Goal: Check status: Check status

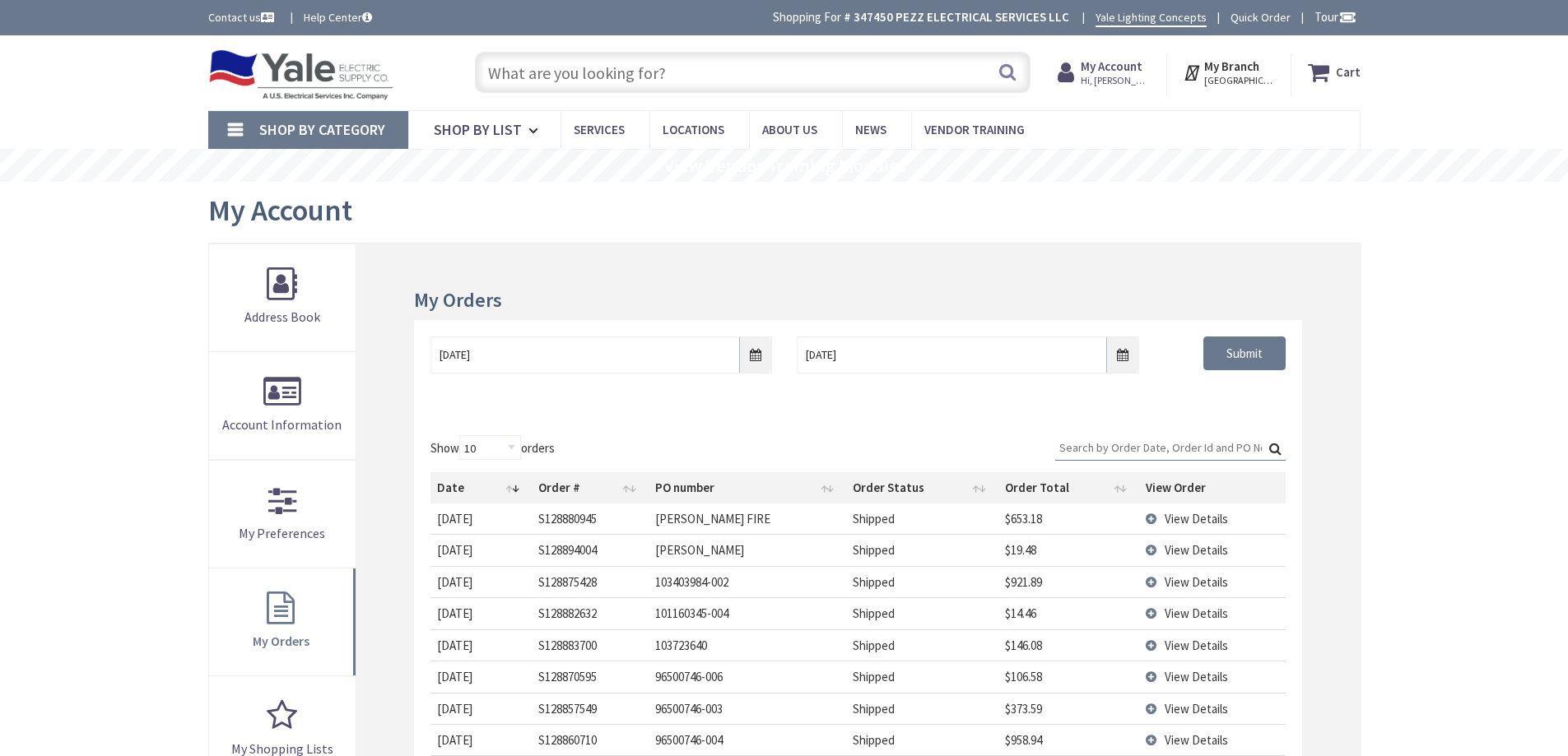
click at [119, 470] on div "Skip to Content Toggle Nav Search Cart My Cart Close" at bounding box center [784, 692] width 1568 height 1314
click at [1458, 429] on div "Skip to Content Toggle Nav Search Cart My Cart Close" at bounding box center [784, 692] width 1568 height 1314
click at [909, 76] on input "text" at bounding box center [753, 72] width 556 height 41
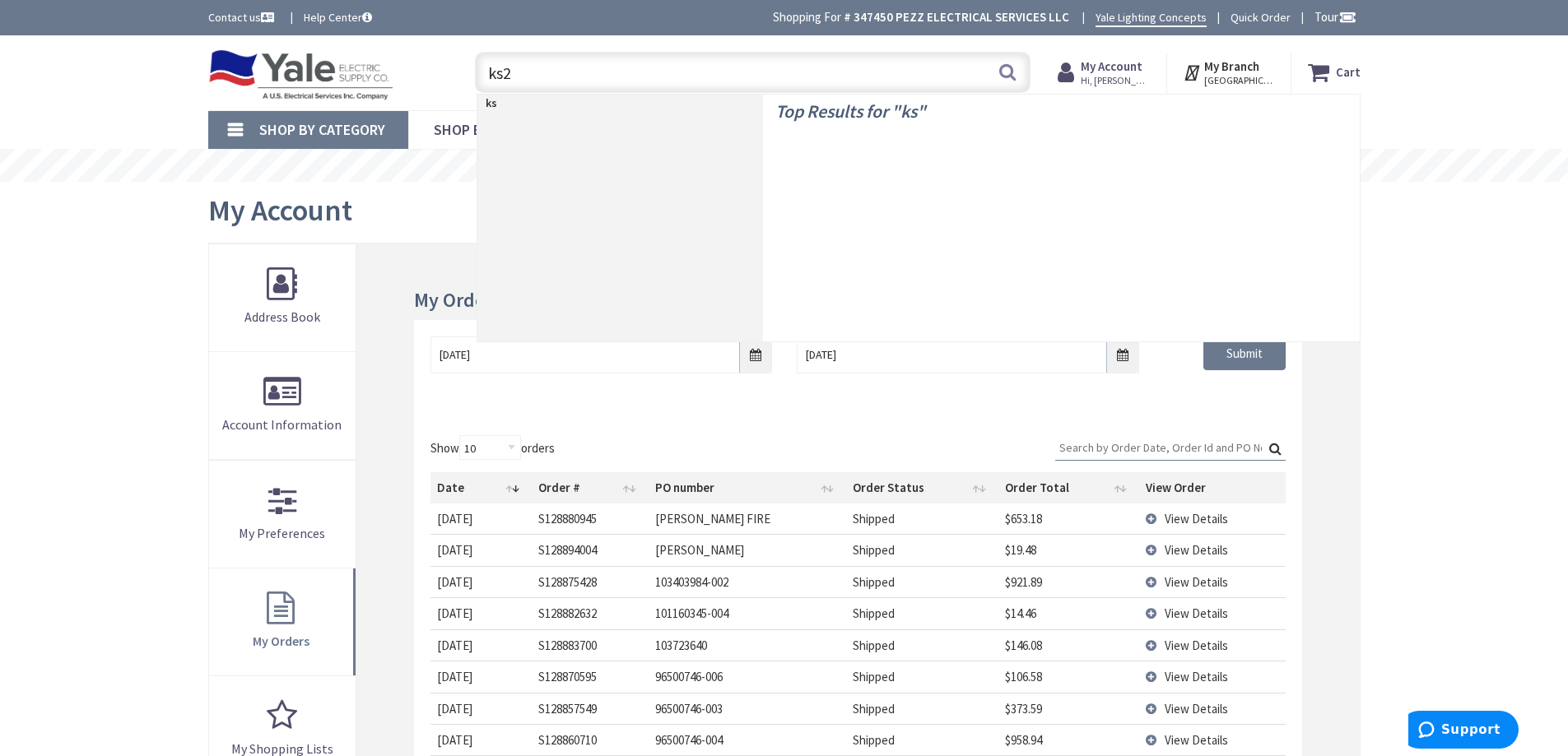
type input "ks20"
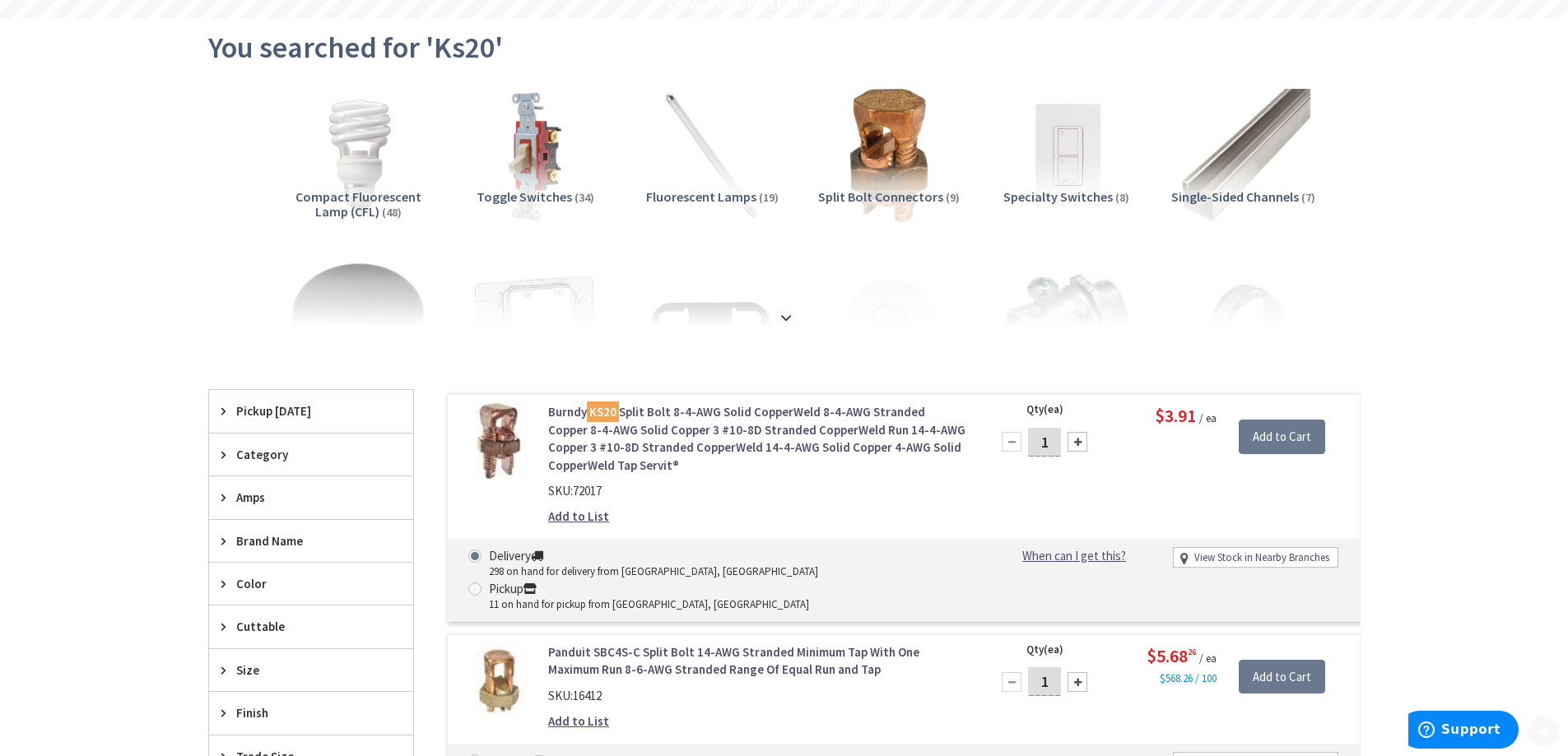
scroll to position [329, 0]
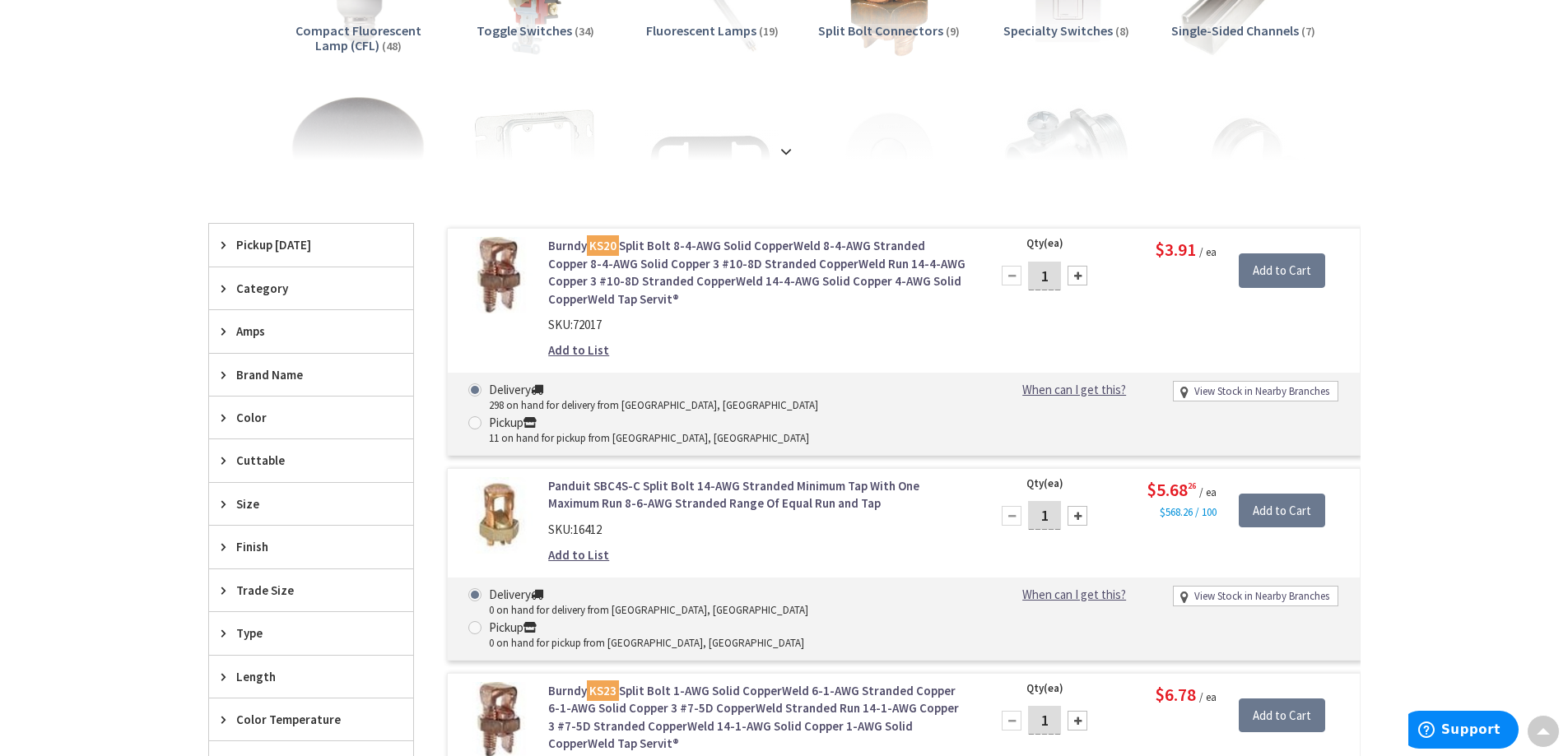
click at [1461, 320] on div "Skip to Content Toggle Nav Search Cart My Cart Close" at bounding box center [784, 724] width 1568 height 2036
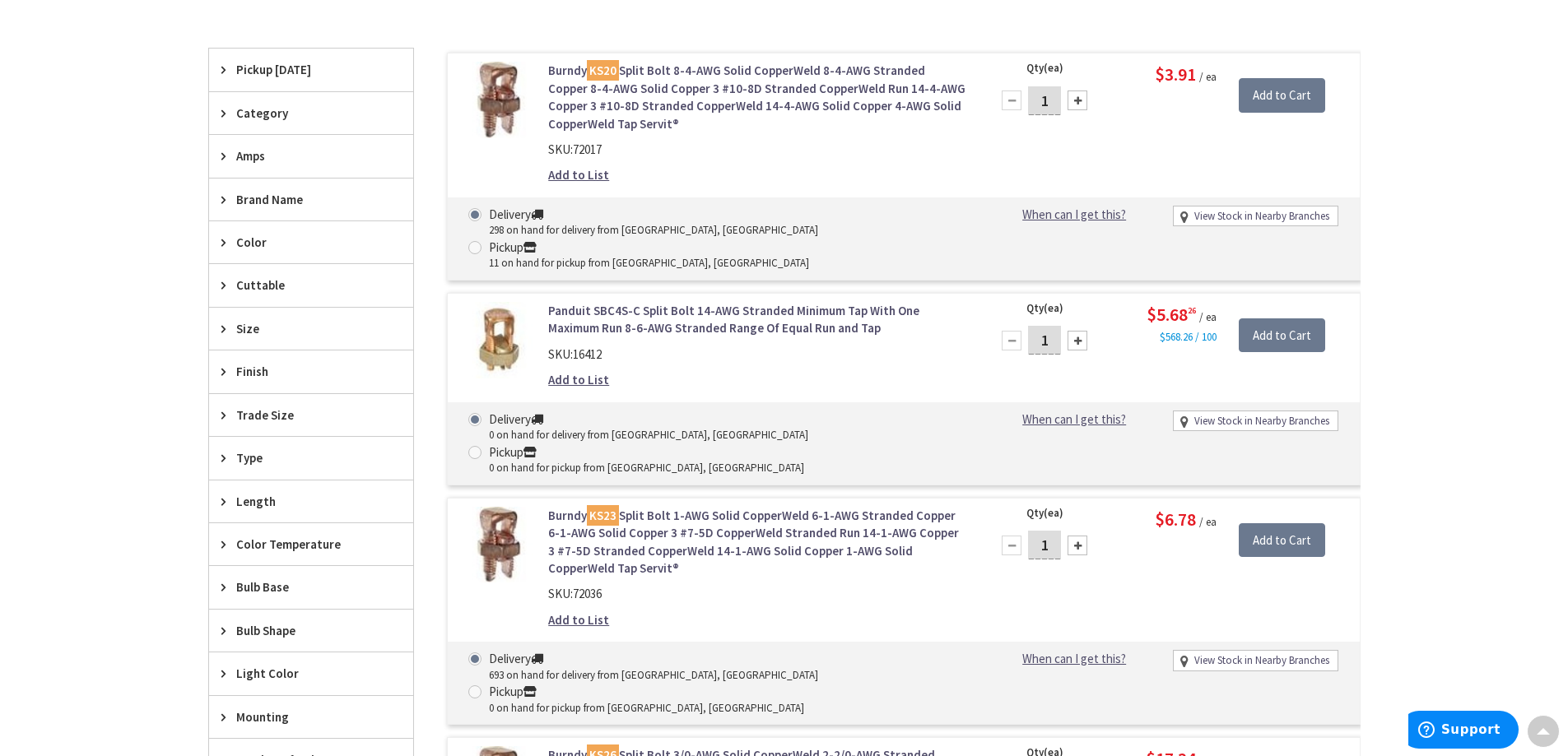
scroll to position [658, 0]
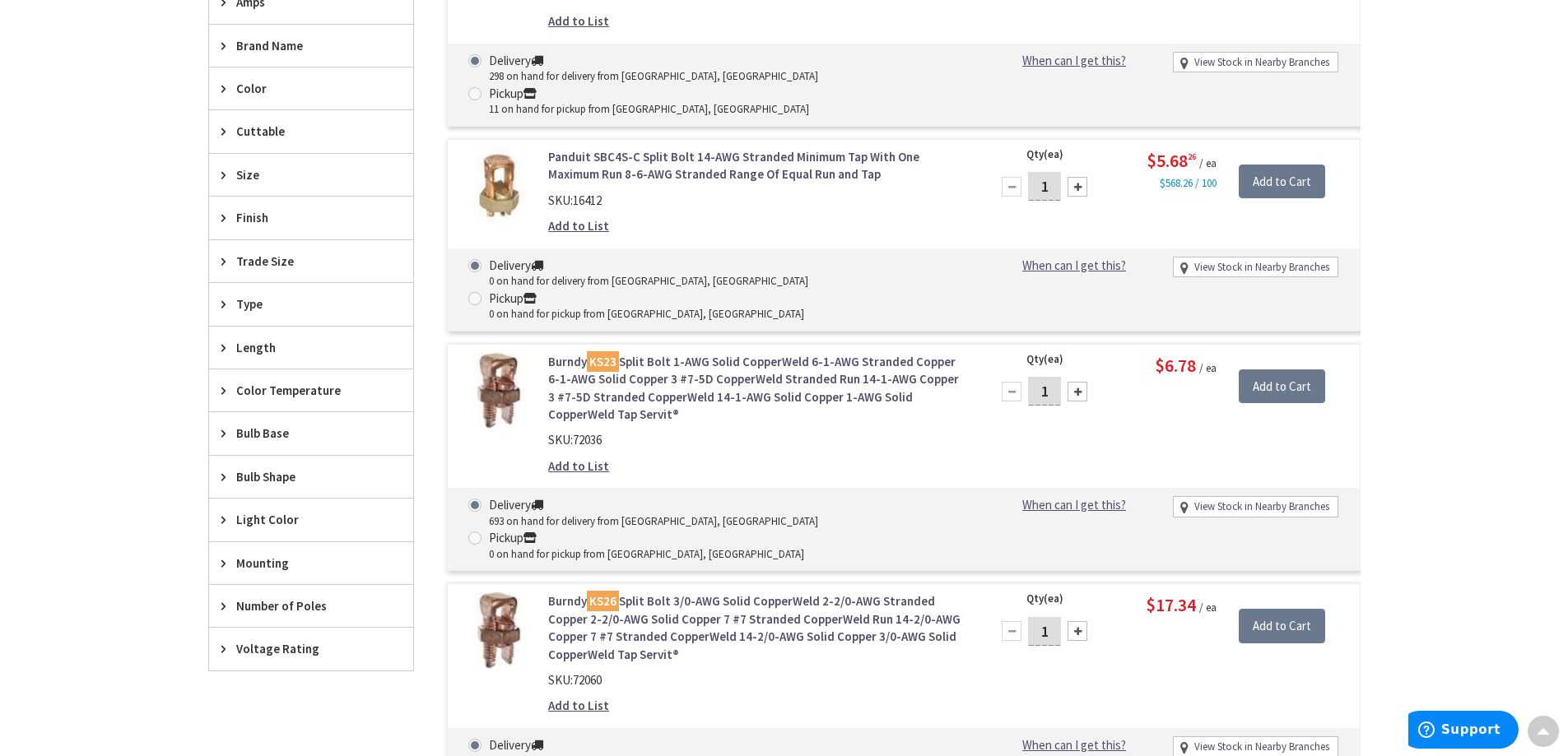
click at [1429, 440] on div "Skip to Content Toggle Nav Search Cart My Cart Close" at bounding box center [784, 395] width 1568 height 2036
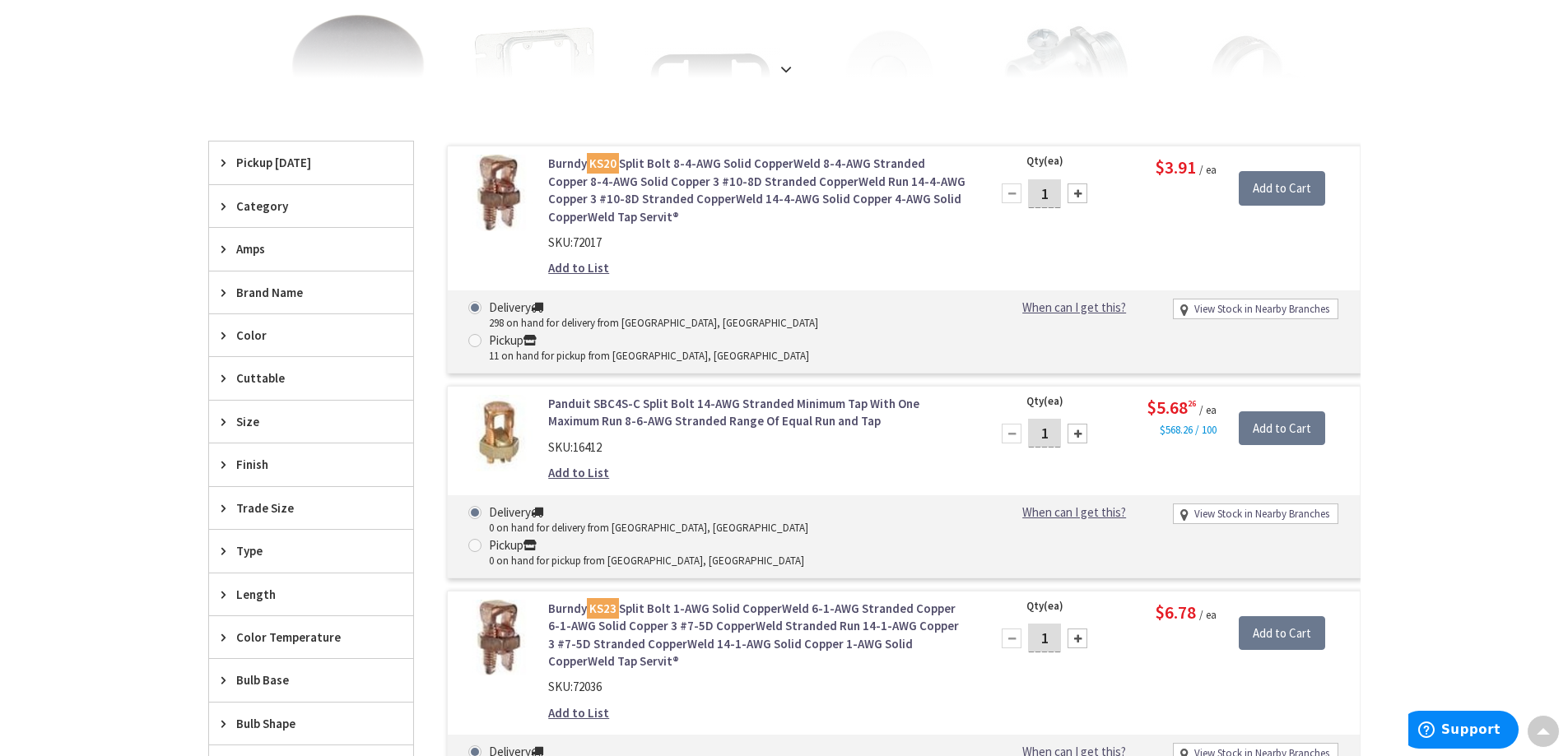
scroll to position [0, 0]
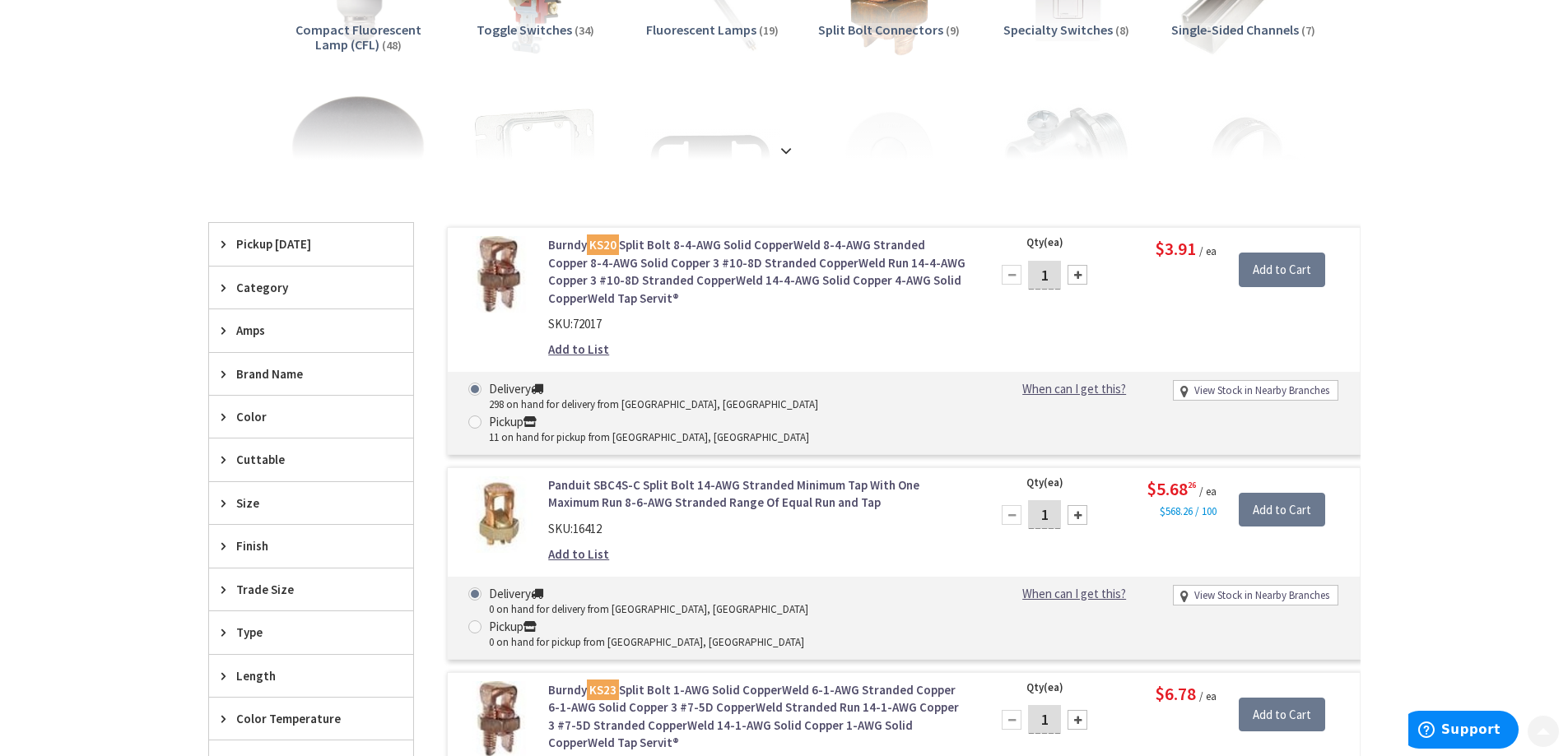
scroll to position [412, 0]
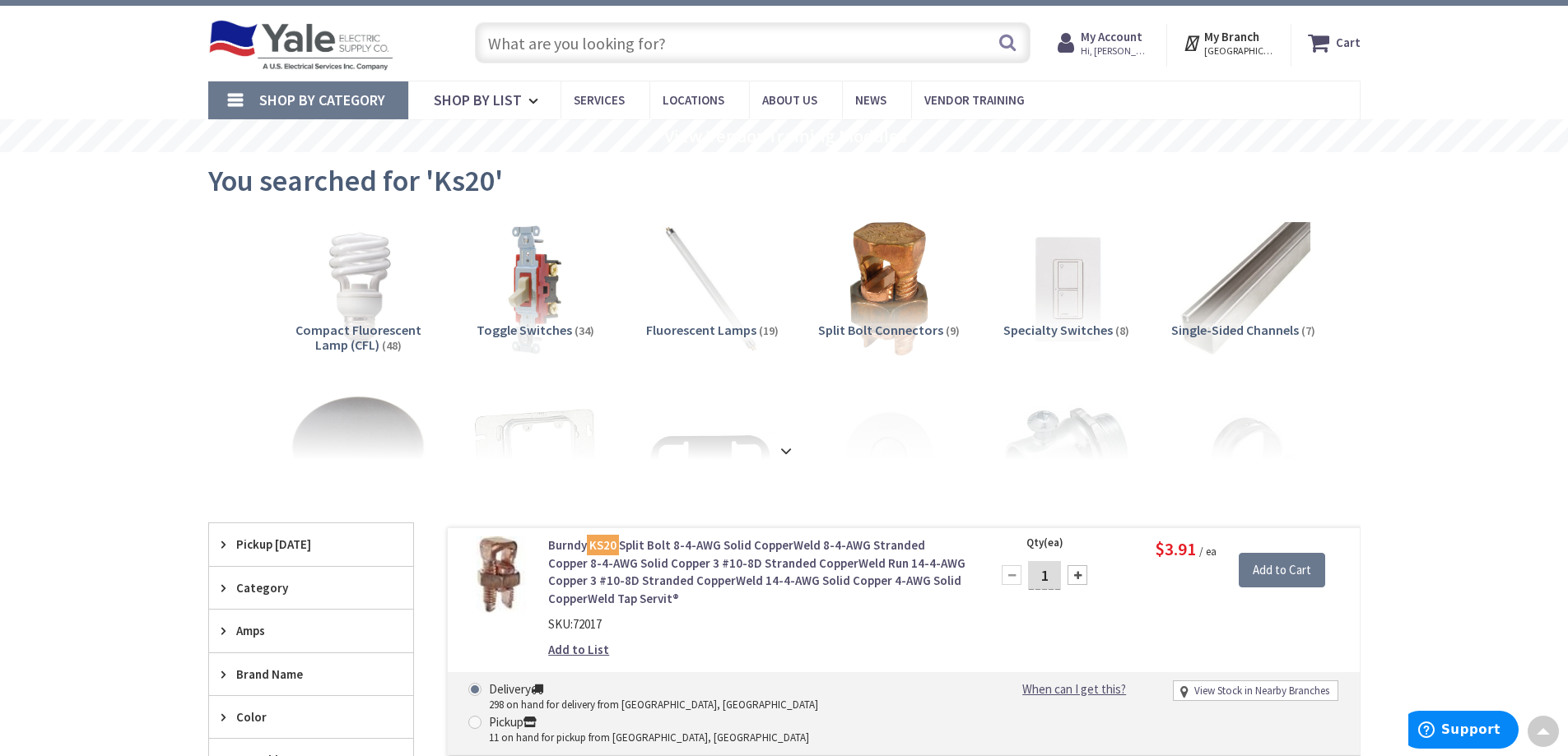
scroll to position [0, 0]
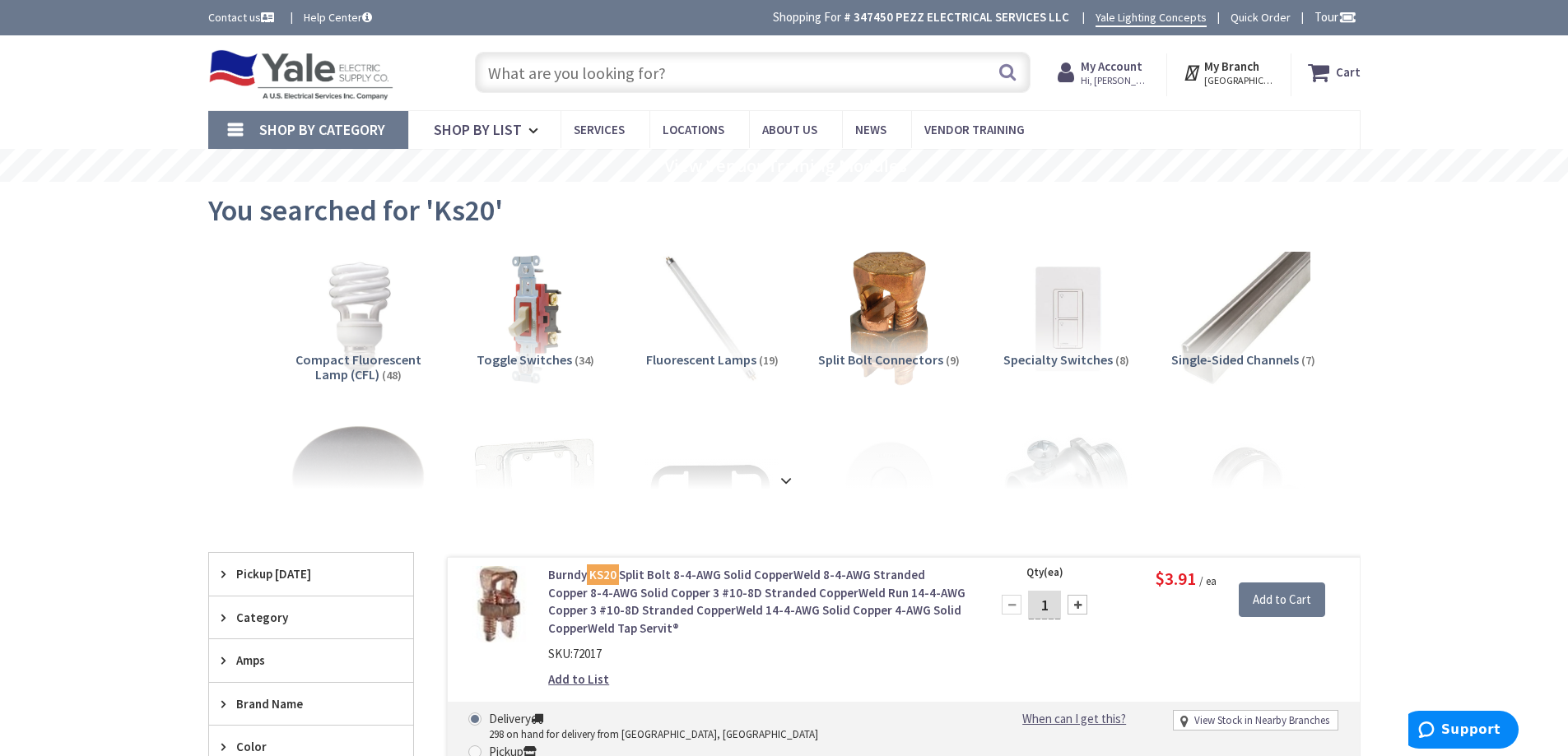
click at [1114, 84] on span "Hi, [PERSON_NAME]" at bounding box center [1115, 80] width 70 height 13
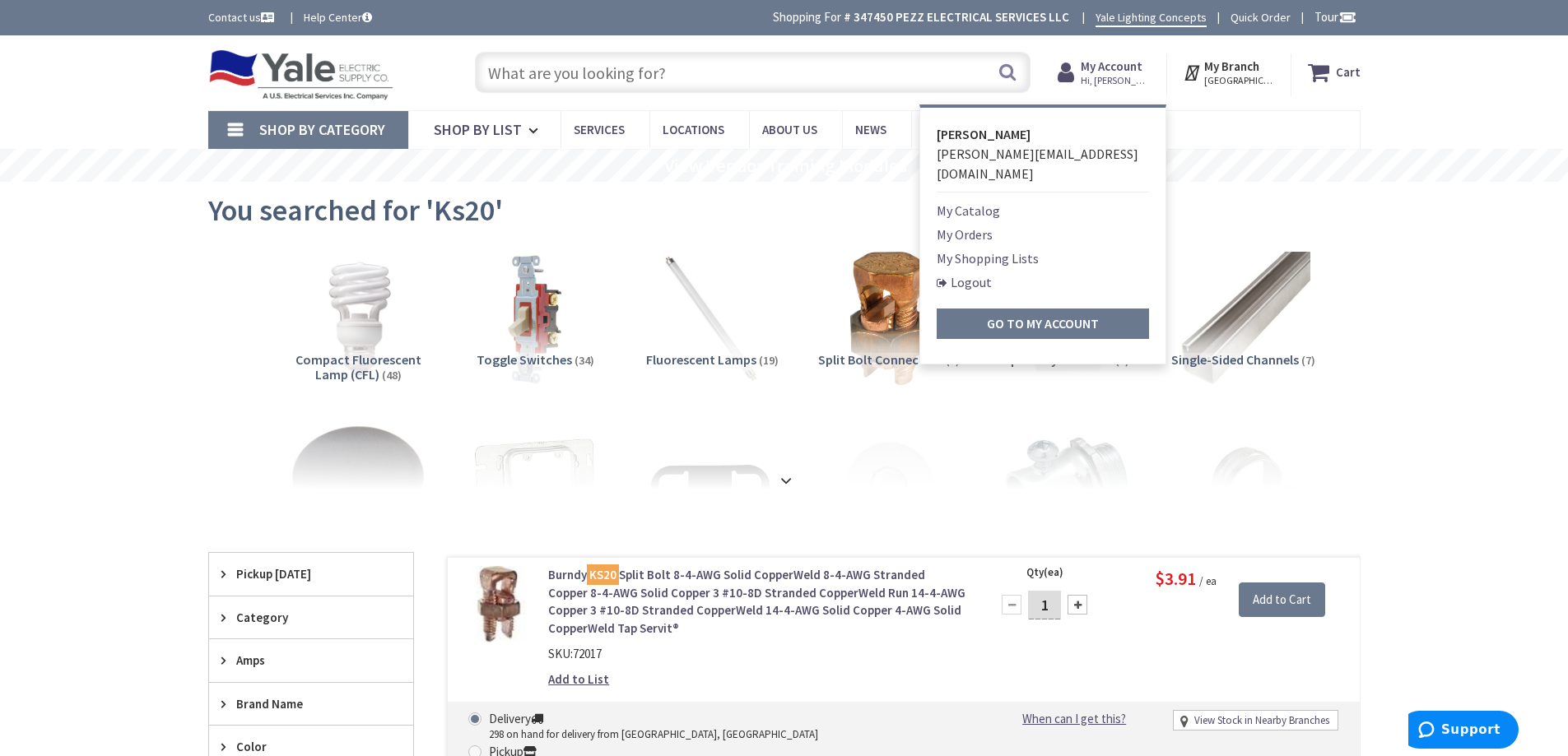
click at [985, 225] on link "My Orders" at bounding box center [964, 235] width 56 height 20
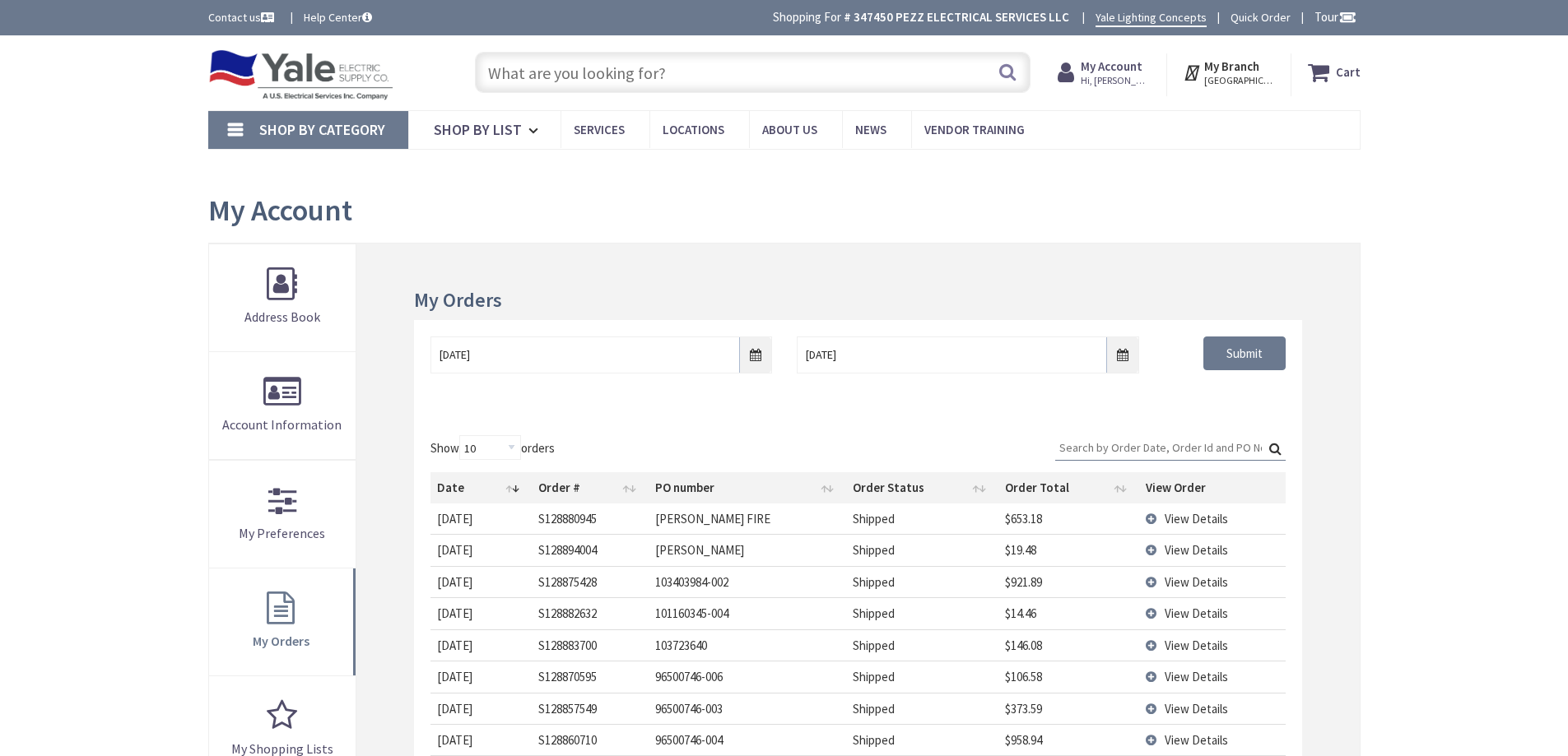
type input "[GEOGRAPHIC_DATA], [GEOGRAPHIC_DATA]"
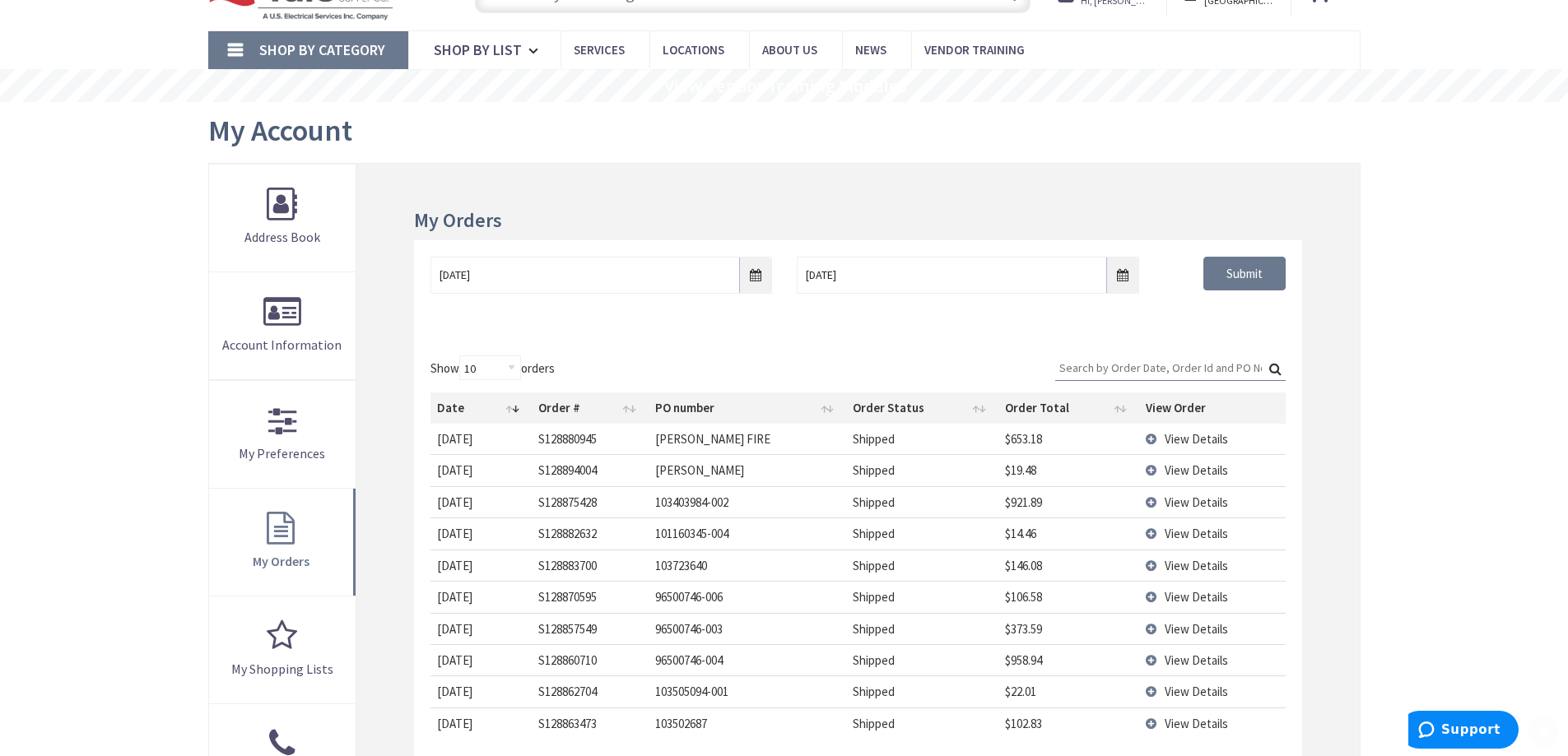
scroll to position [412, 0]
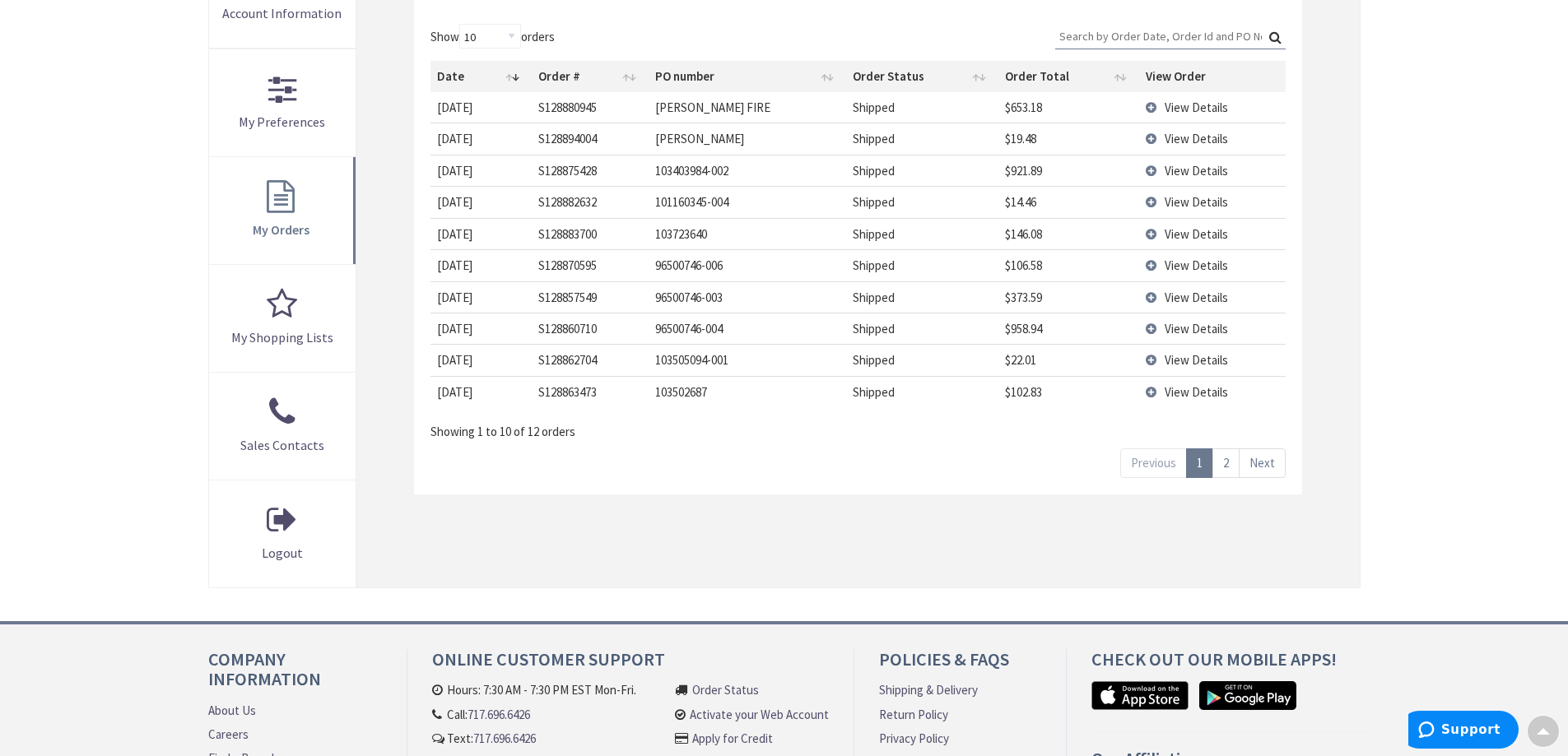
click at [1216, 462] on link "2" at bounding box center [1226, 463] width 27 height 29
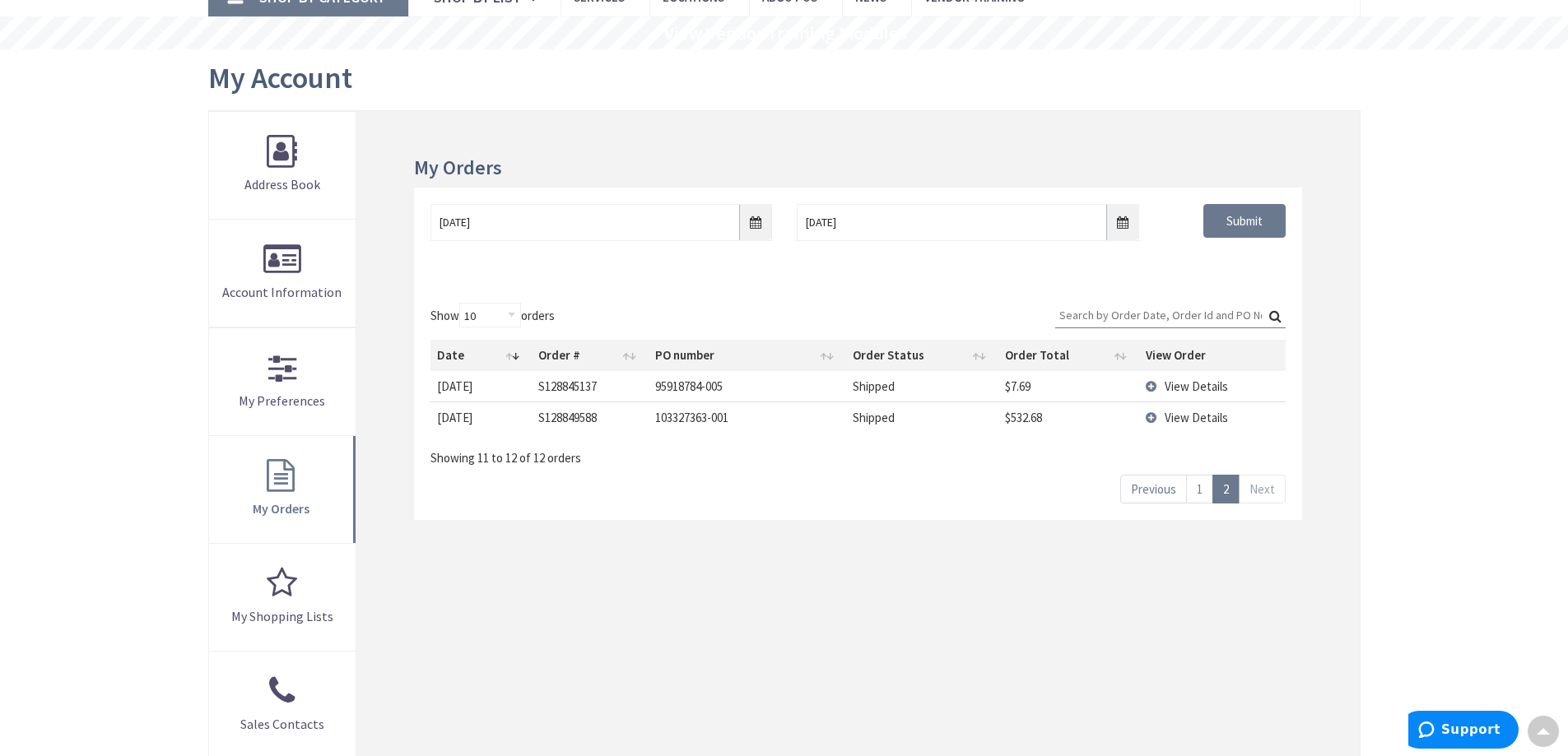
scroll to position [82, 0]
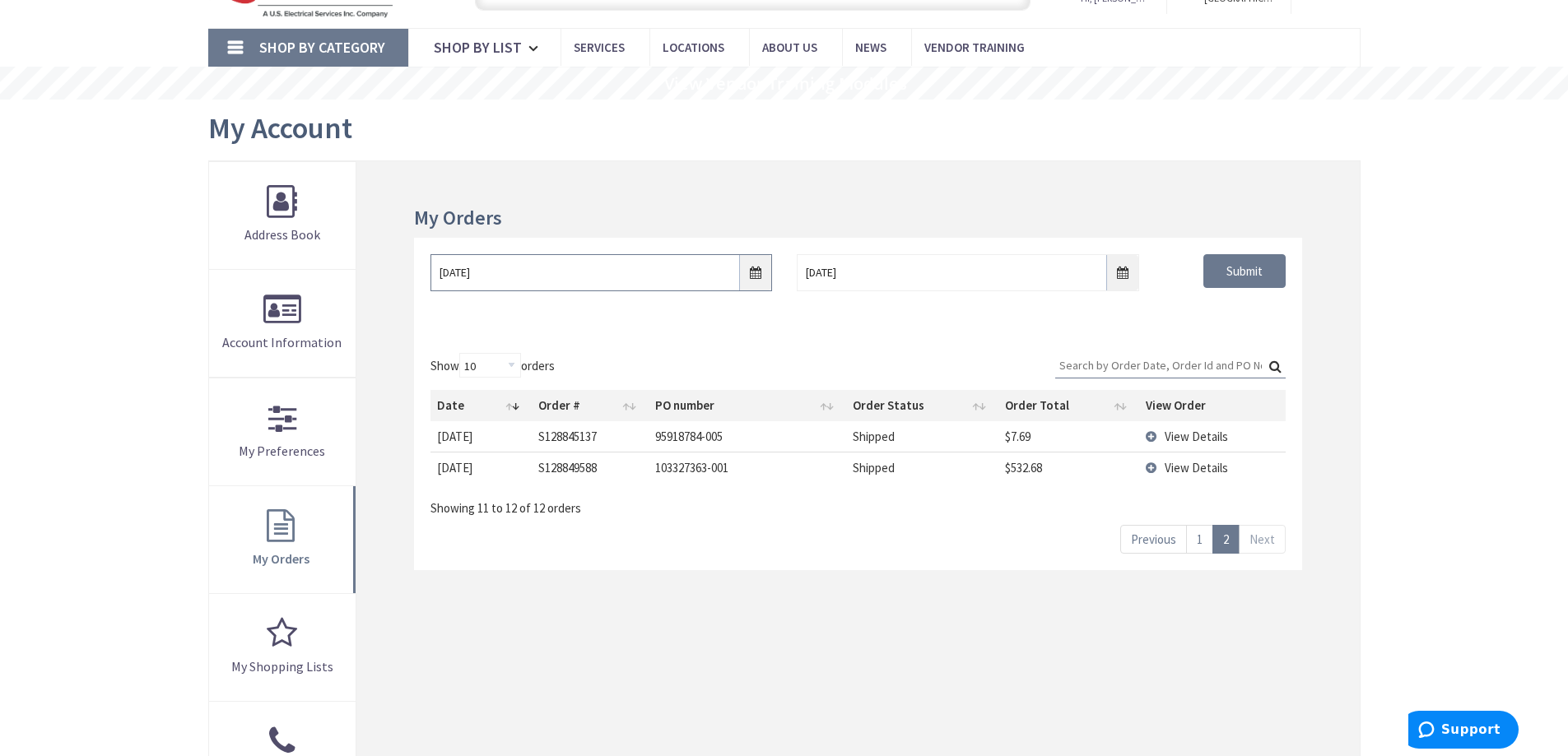
click at [756, 282] on input "9/24/2025" at bounding box center [601, 272] width 342 height 37
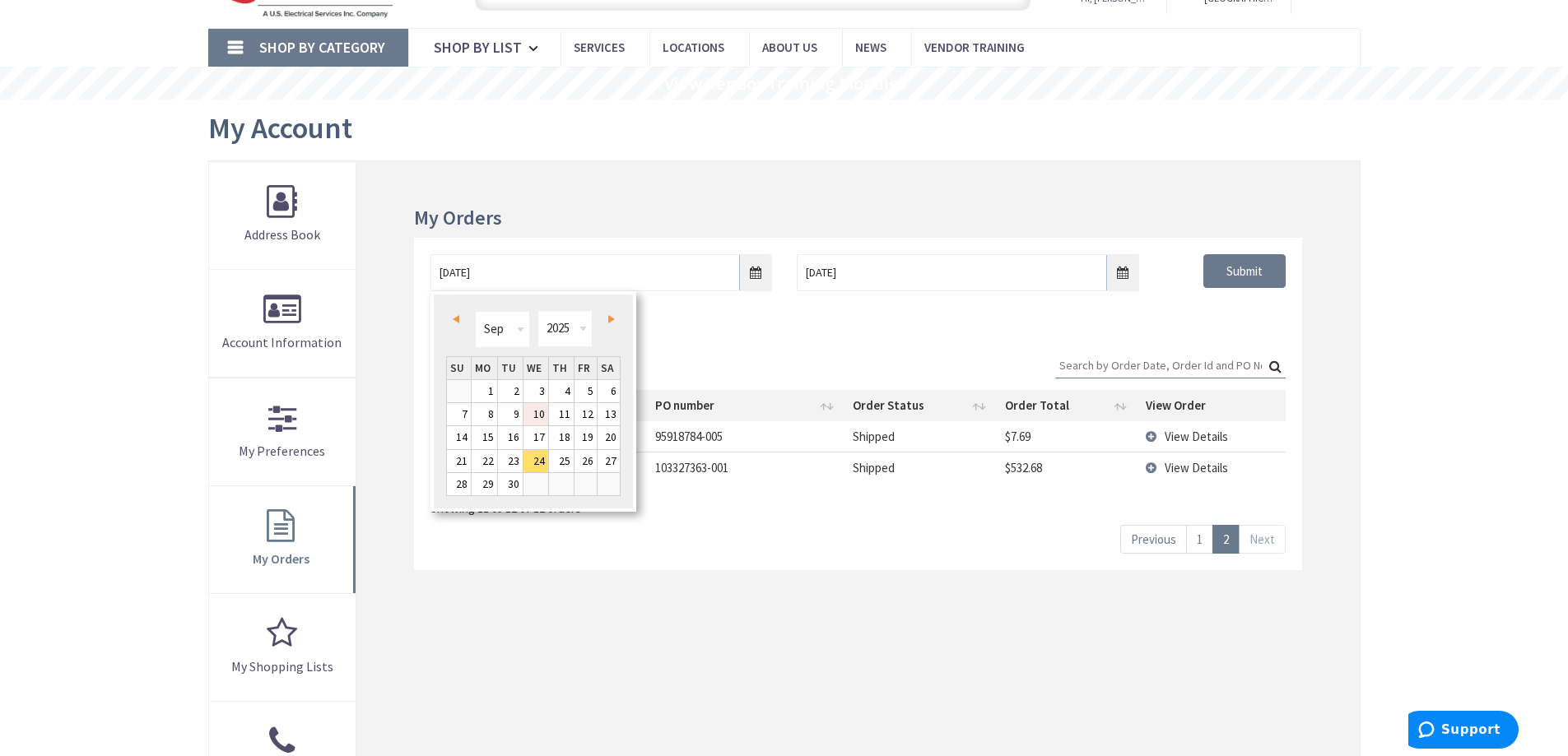
click at [543, 412] on link "10" at bounding box center [535, 414] width 25 height 22
type input "09/10/2025"
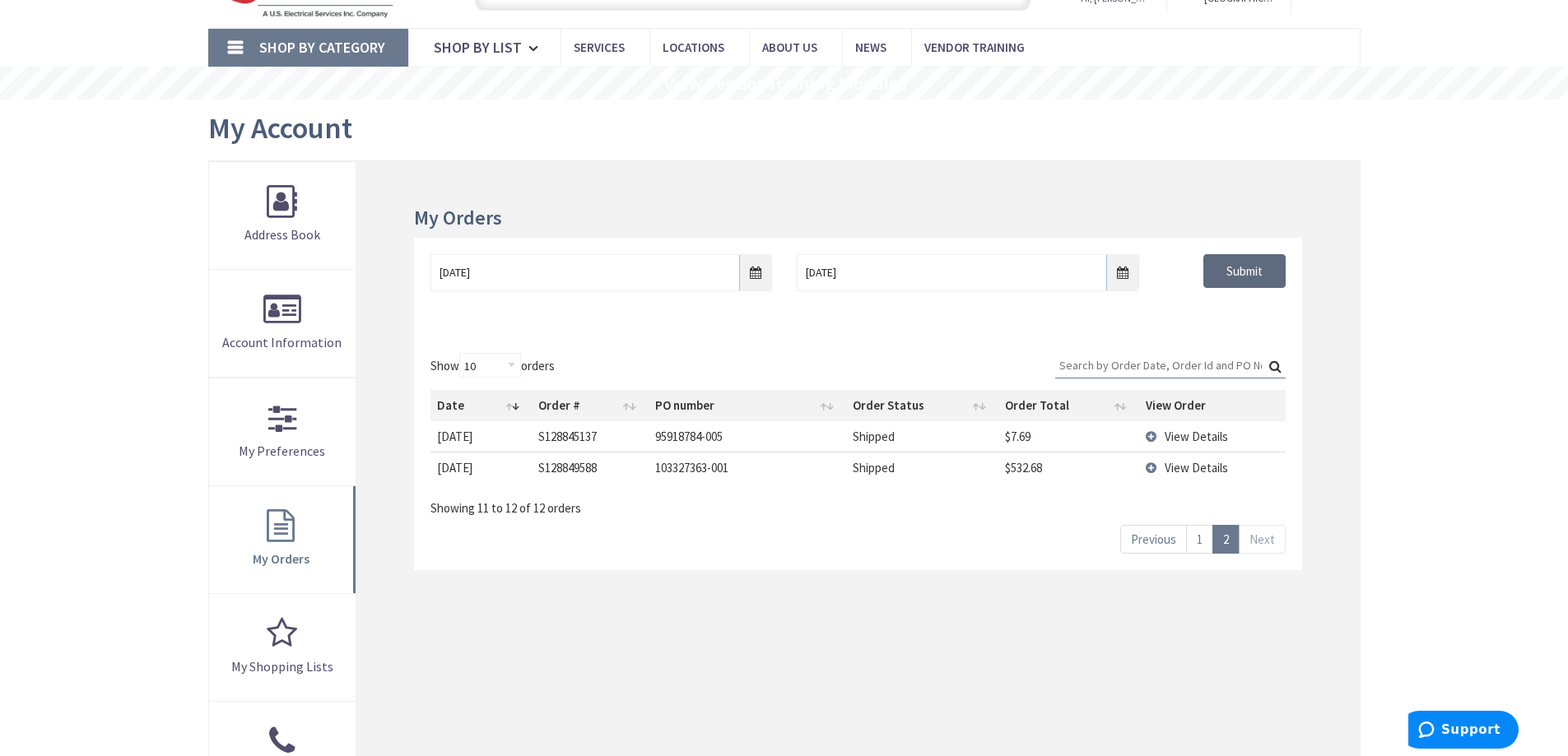
click at [1231, 280] on input "Submit" at bounding box center [1245, 271] width 82 height 34
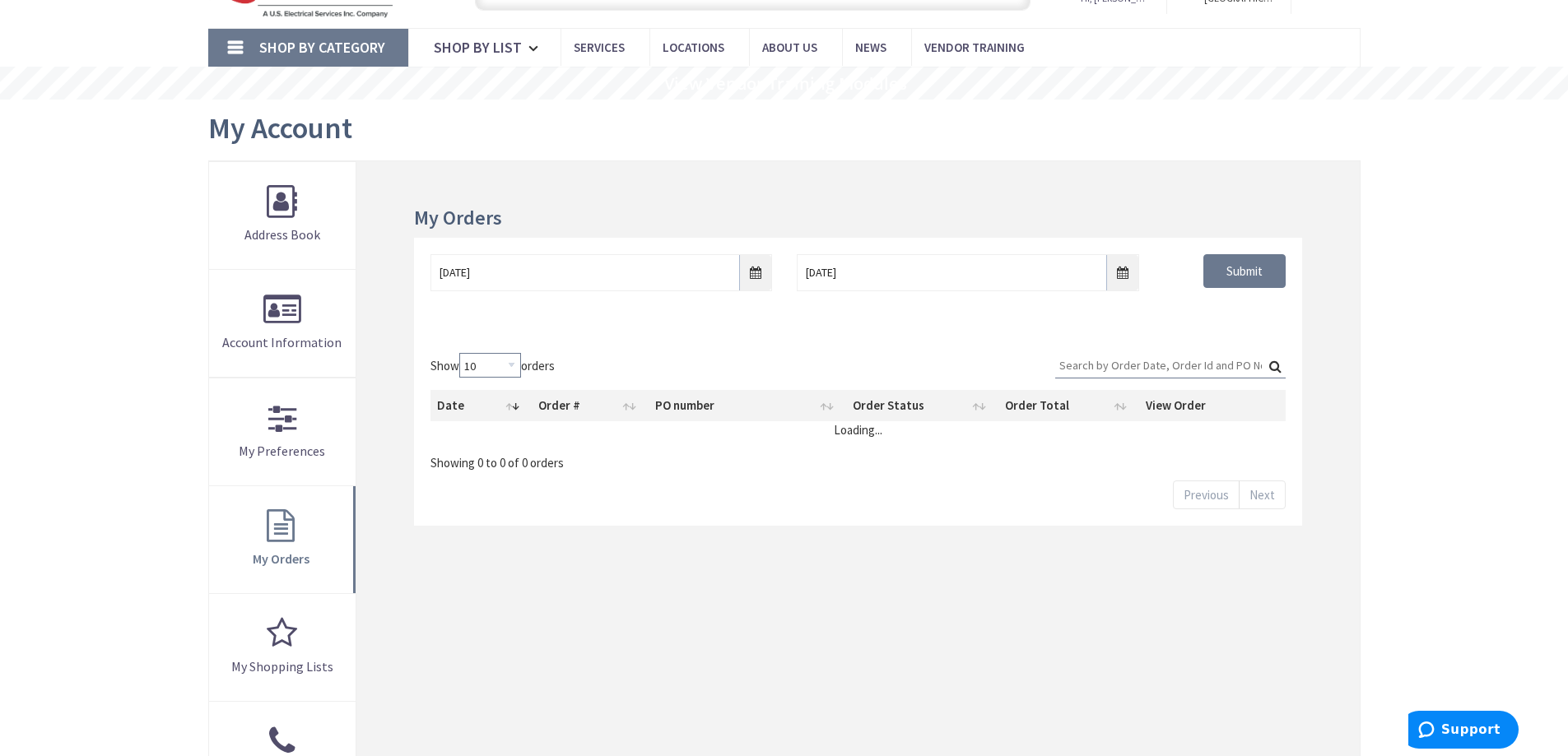
click at [509, 367] on select "10 25 50 100" at bounding box center [491, 365] width 62 height 25
select select "50"
click at [461, 353] on select "10 25 50 100" at bounding box center [491, 365] width 62 height 25
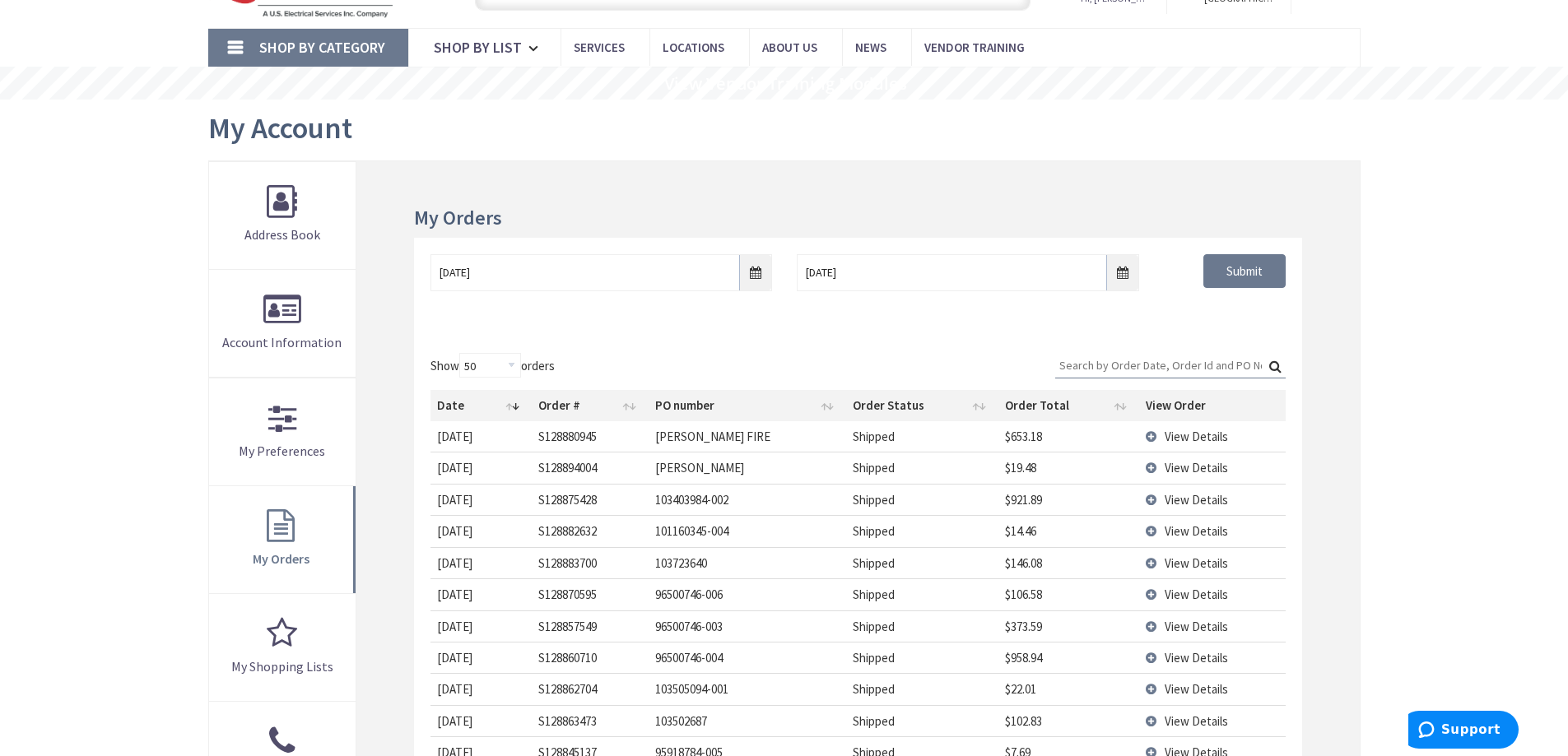
click at [1184, 367] on input "Search:" at bounding box center [1170, 365] width 230 height 25
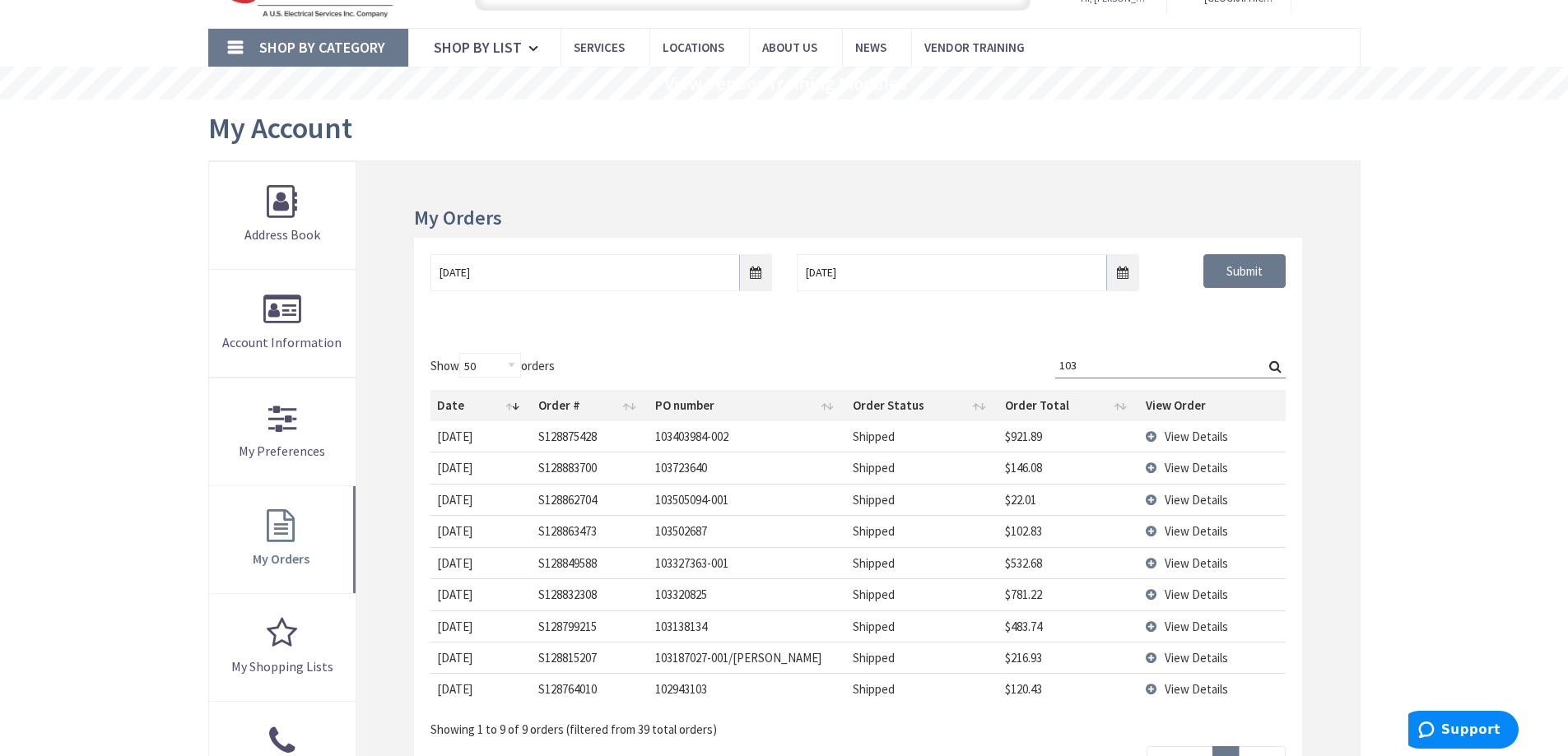
click at [1150, 628] on td "View Details" at bounding box center [1212, 626] width 146 height 31
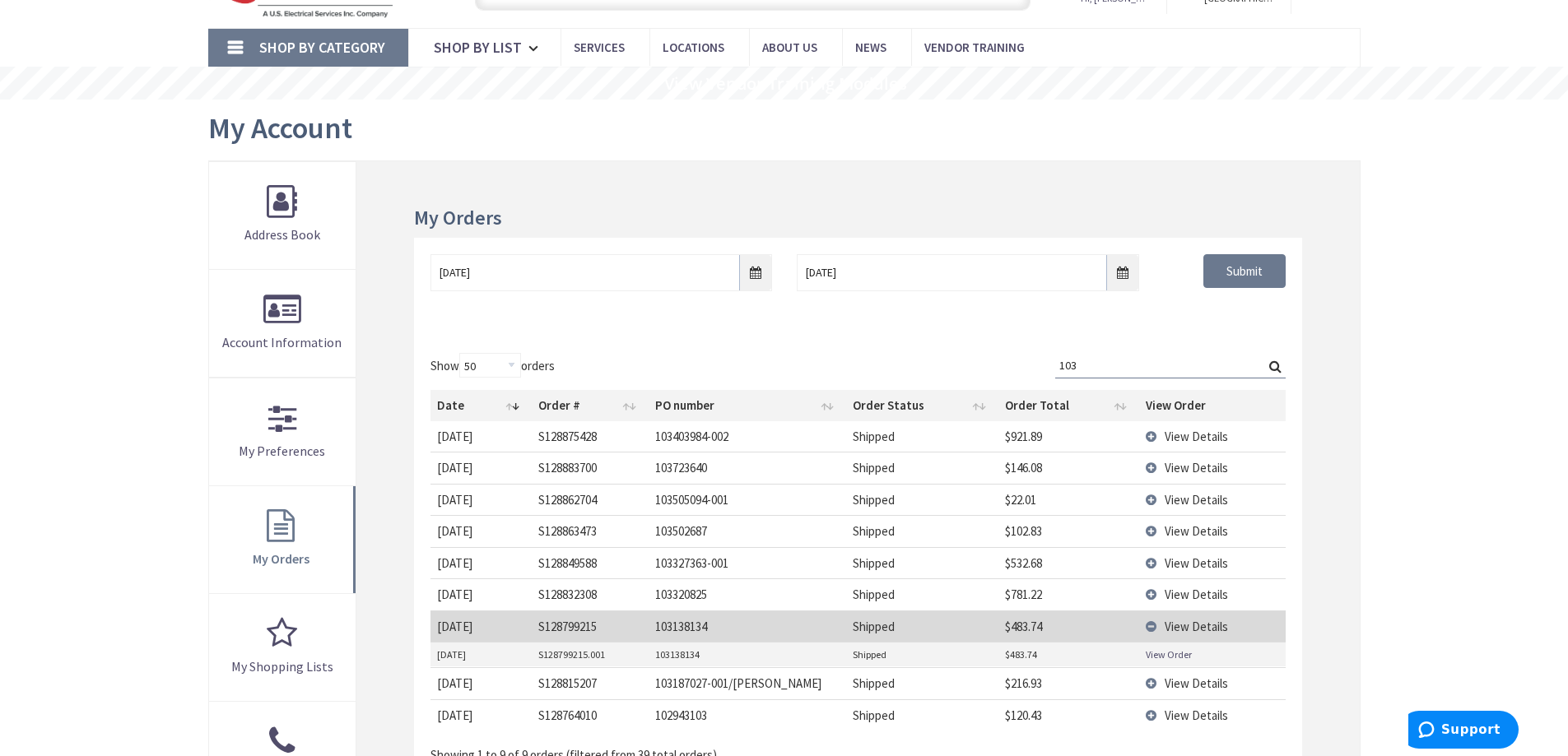
click at [1168, 653] on link "View Order" at bounding box center [1168, 655] width 46 height 14
click at [945, 365] on div "Show 10 25 50 100 orders Search: 103 Date Order # PO number Order Status Order …" at bounding box center [857, 558] width 854 height 412
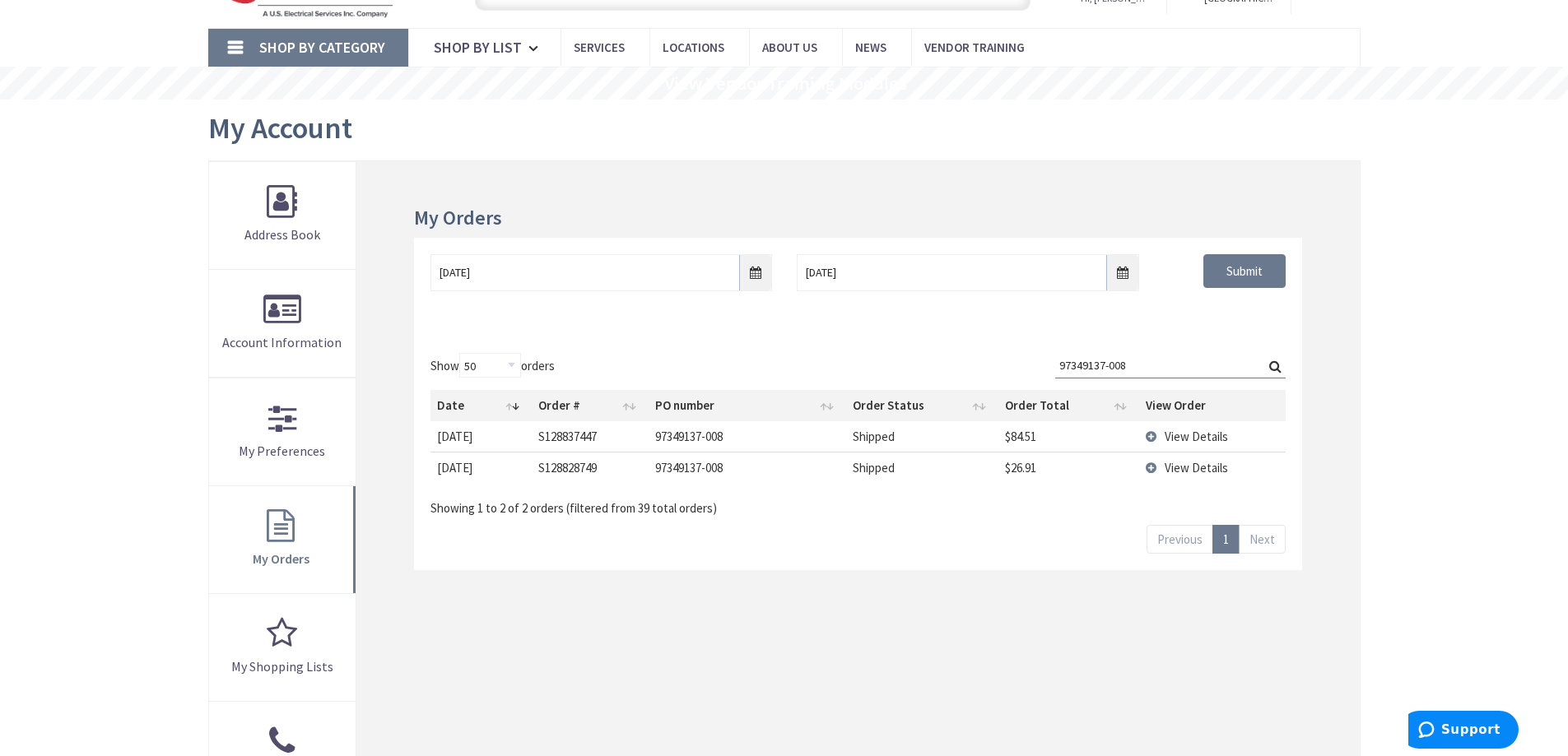
type input "97349137-008"
click at [1153, 469] on td "View Details" at bounding box center [1212, 467] width 147 height 31
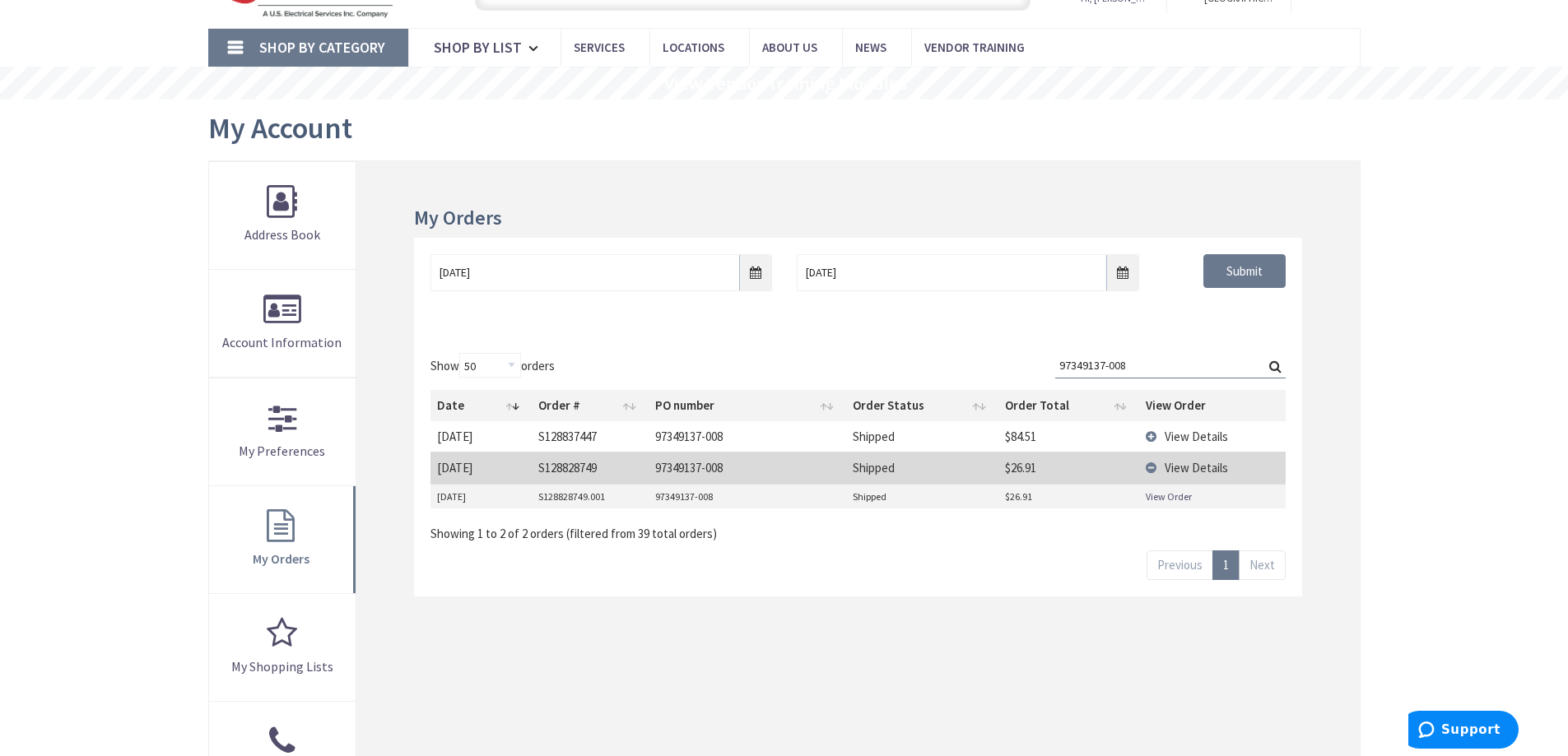
click at [1147, 434] on td "View Details" at bounding box center [1212, 436] width 147 height 30
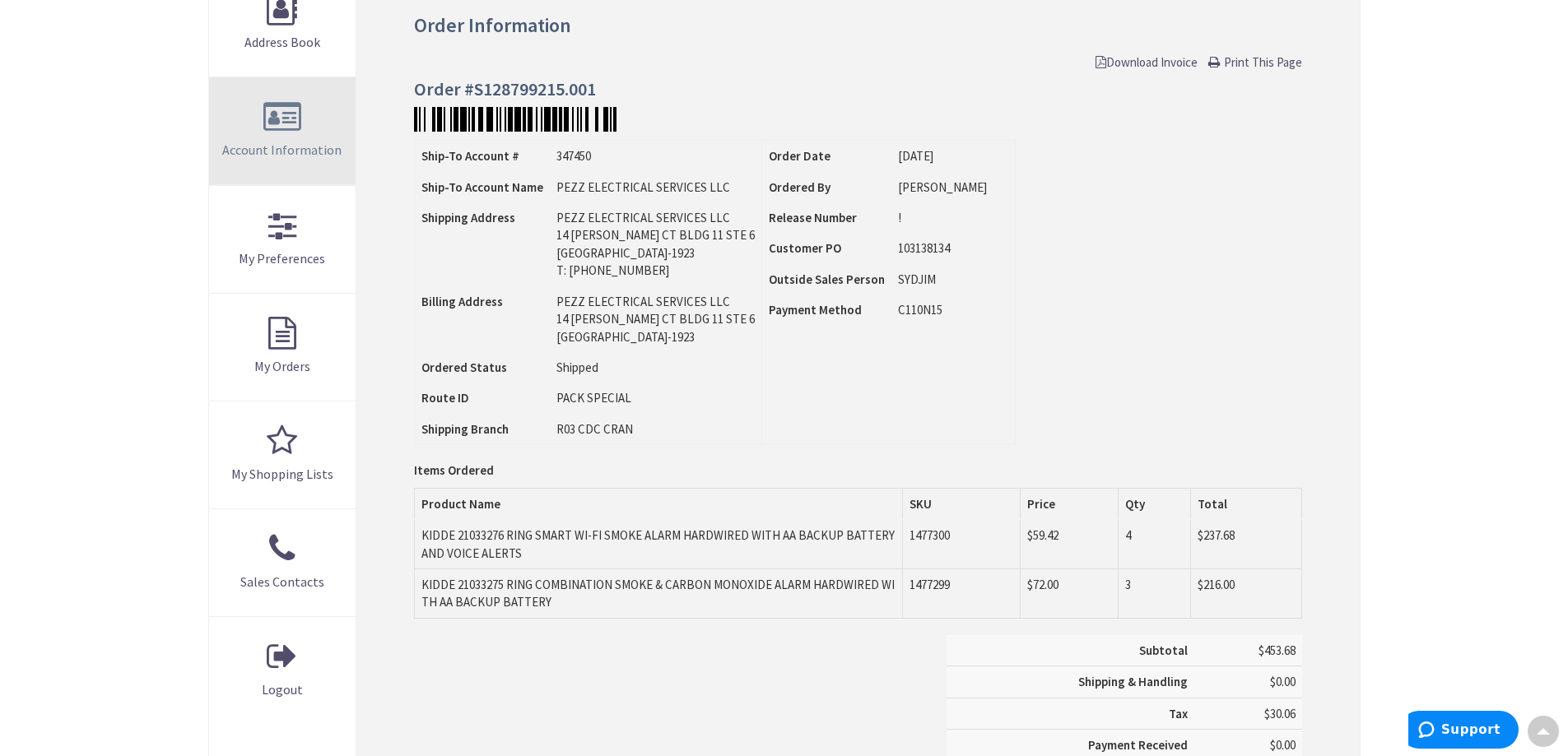
scroll to position [82, 0]
